Goal: Task Accomplishment & Management: Use online tool/utility

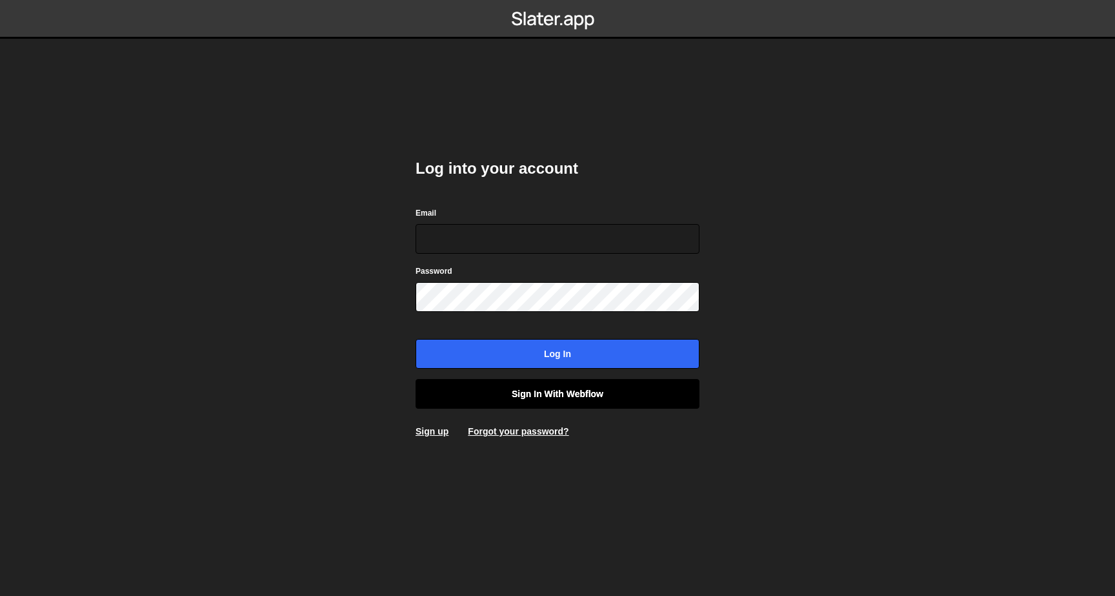
click at [542, 381] on link "Sign in with Webflow" at bounding box center [558, 394] width 284 height 30
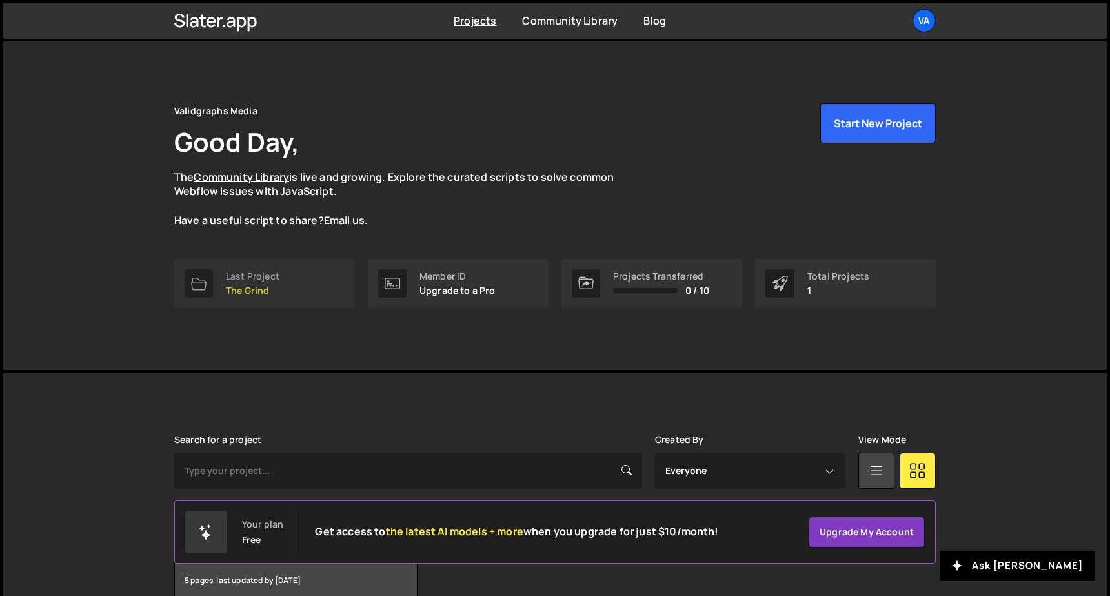
click at [293, 288] on link "Last Project The Grind" at bounding box center [264, 283] width 181 height 49
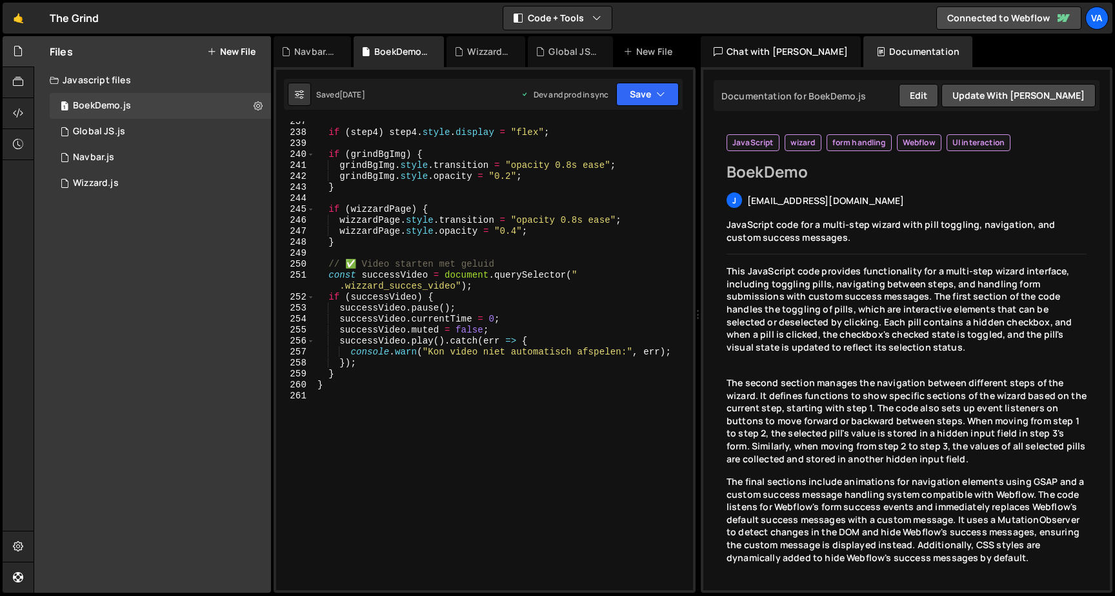
scroll to position [2936, 0]
click at [649, 103] on button "Save" at bounding box center [647, 94] width 63 height 23
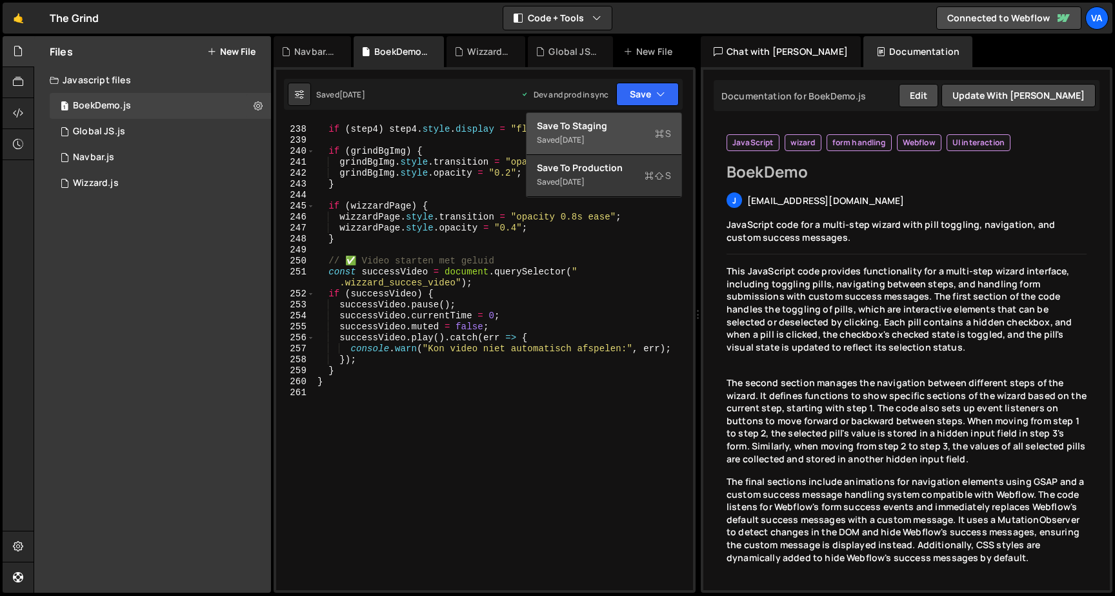
click at [627, 122] on div "Save to Staging S" at bounding box center [604, 125] width 134 height 13
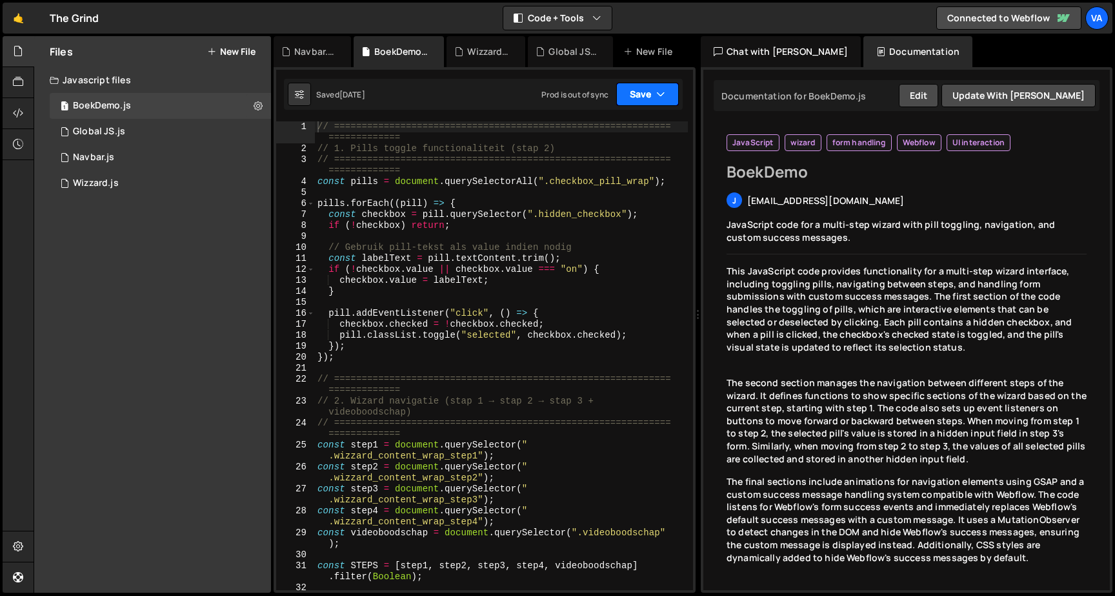
click at [632, 90] on button "Save" at bounding box center [647, 94] width 63 height 23
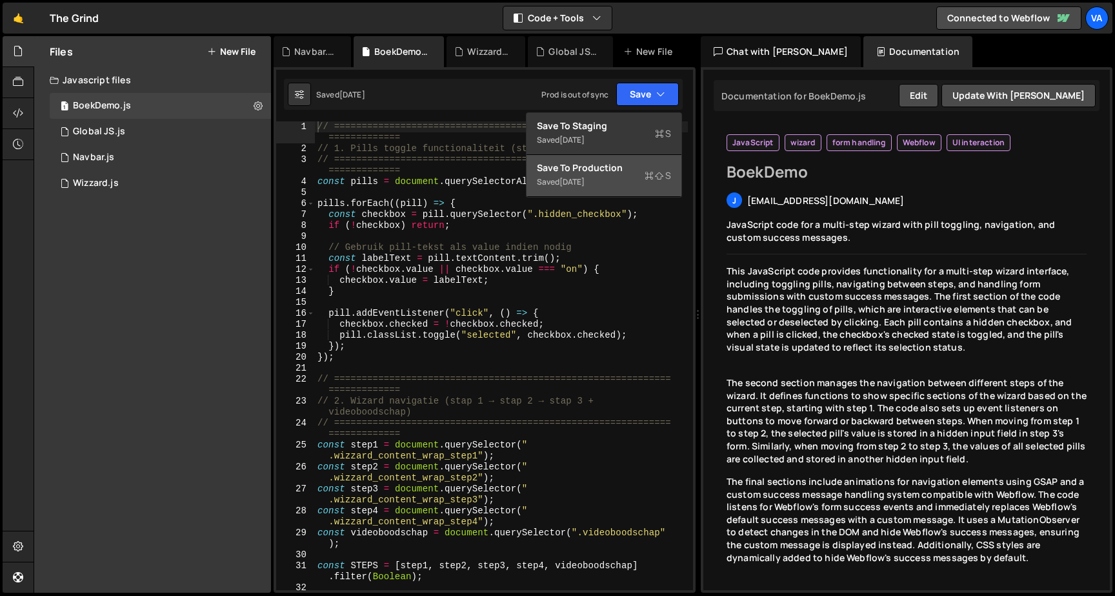
click at [619, 196] on button "Save to Production S Saved 3 days ago" at bounding box center [604, 176] width 155 height 42
